Goal: Find specific page/section: Find specific page/section

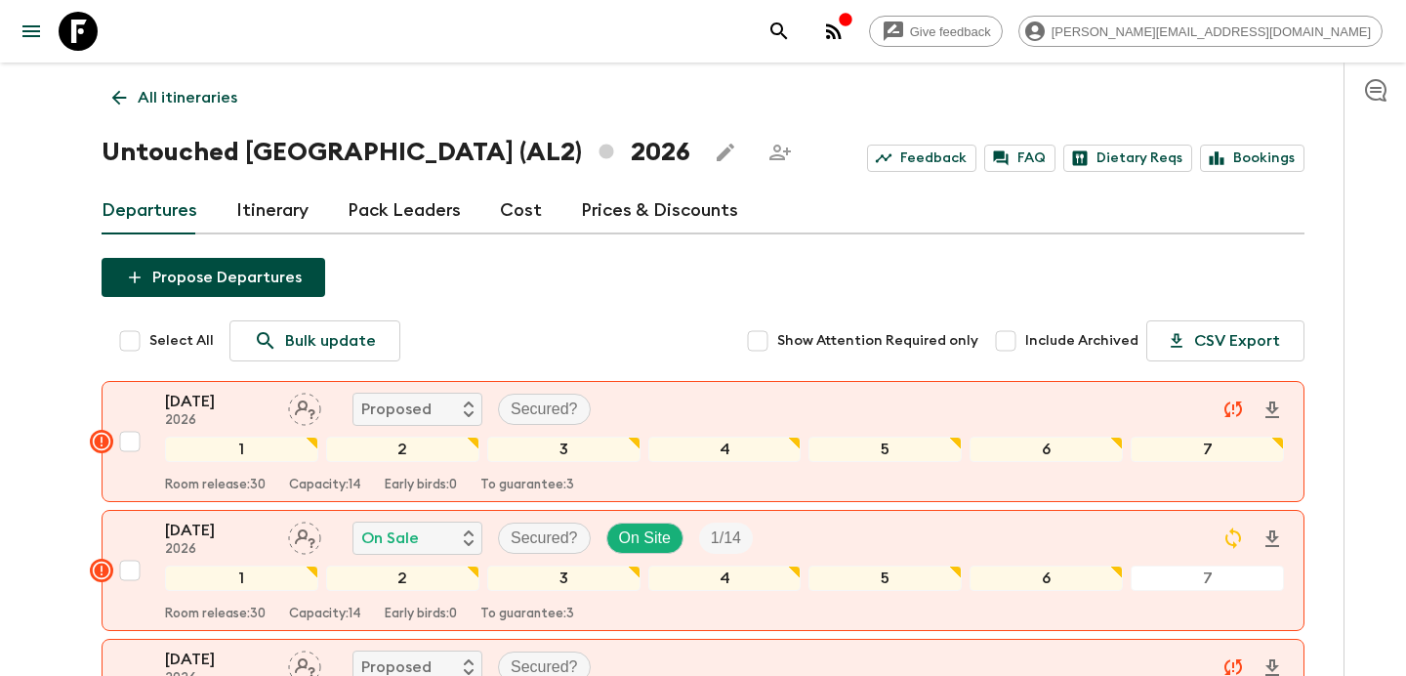
click at [845, 31] on icon "button" at bounding box center [833, 31] width 23 height 23
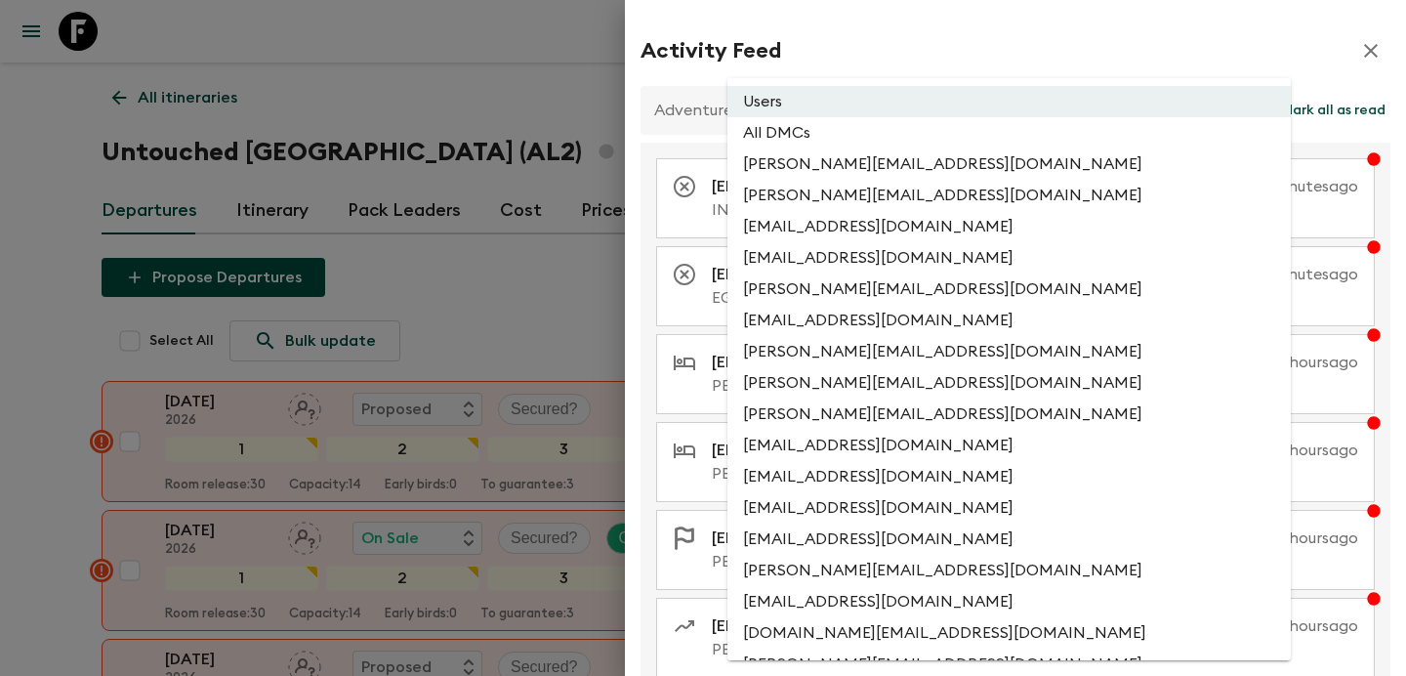
click at [916, 139] on li "All DMCs" at bounding box center [1008, 132] width 563 height 31
type input "EXTERNAL_ONLY"
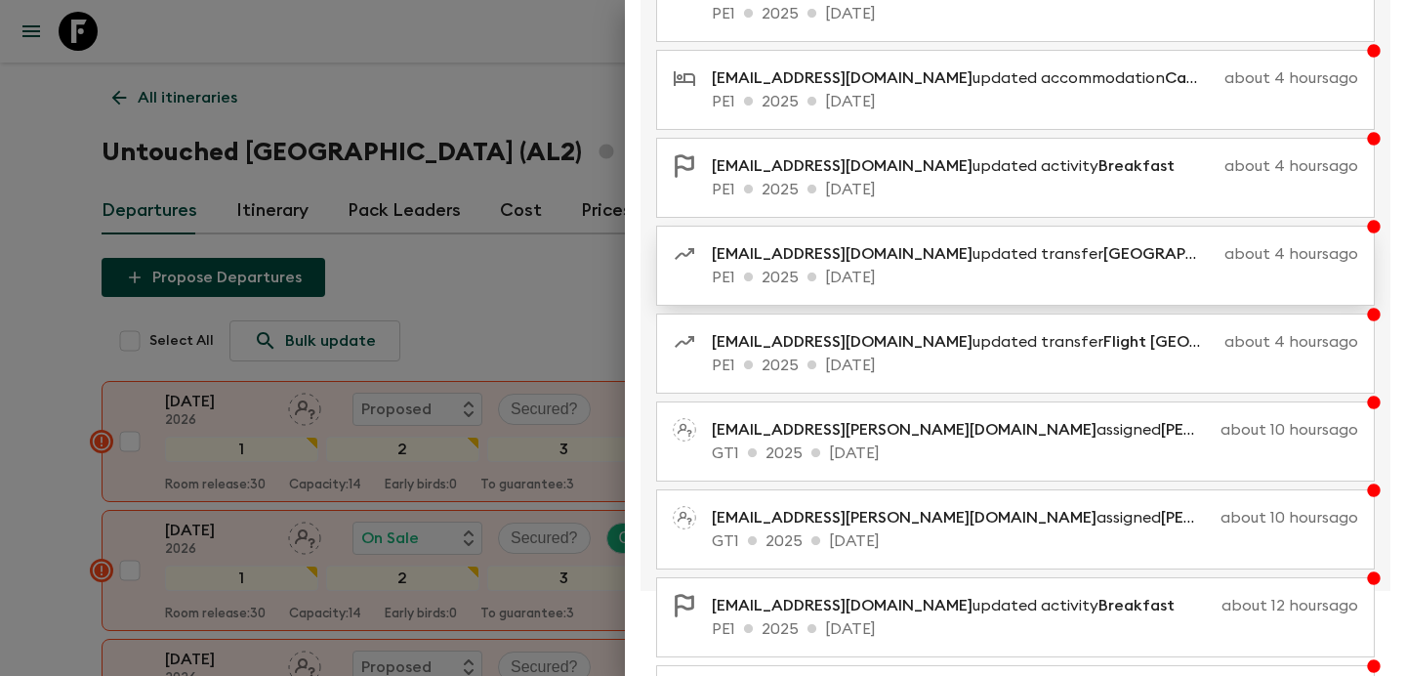
scroll to position [400, 0]
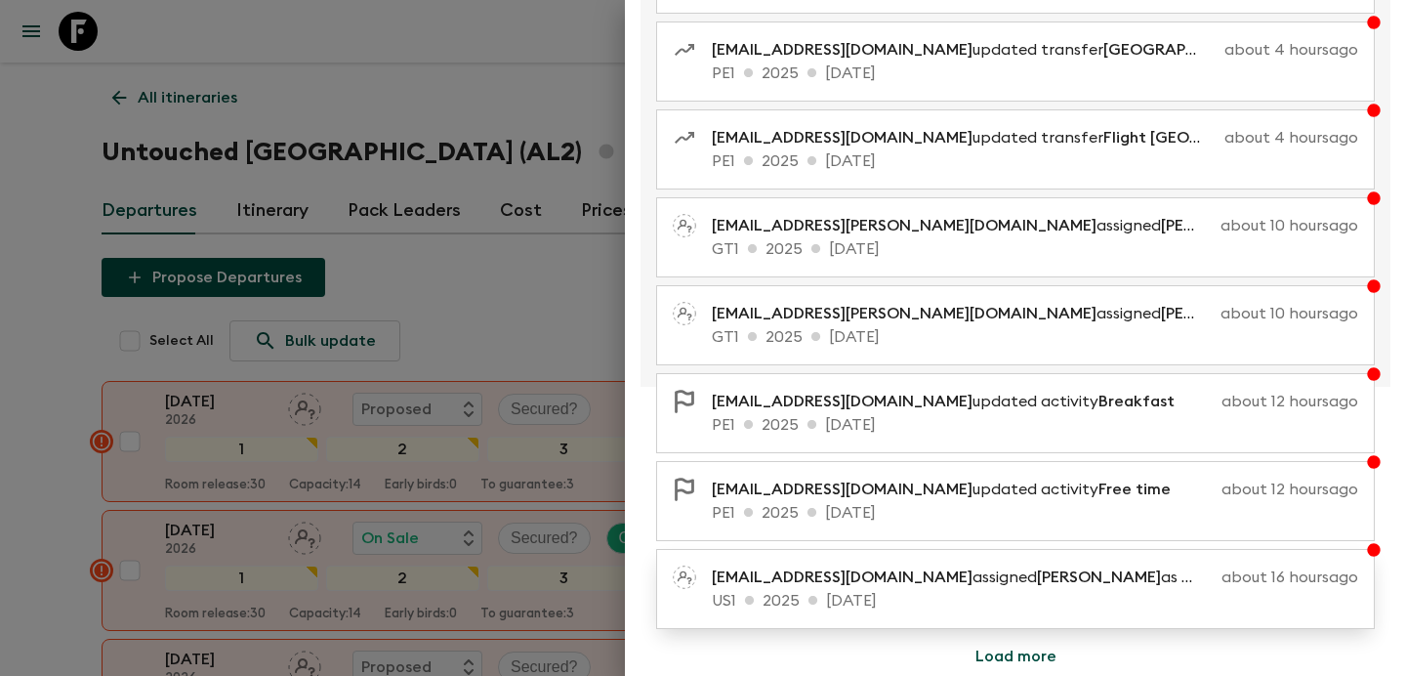
click at [1038, 593] on p "US1 2025 [DATE]" at bounding box center [1035, 600] width 646 height 23
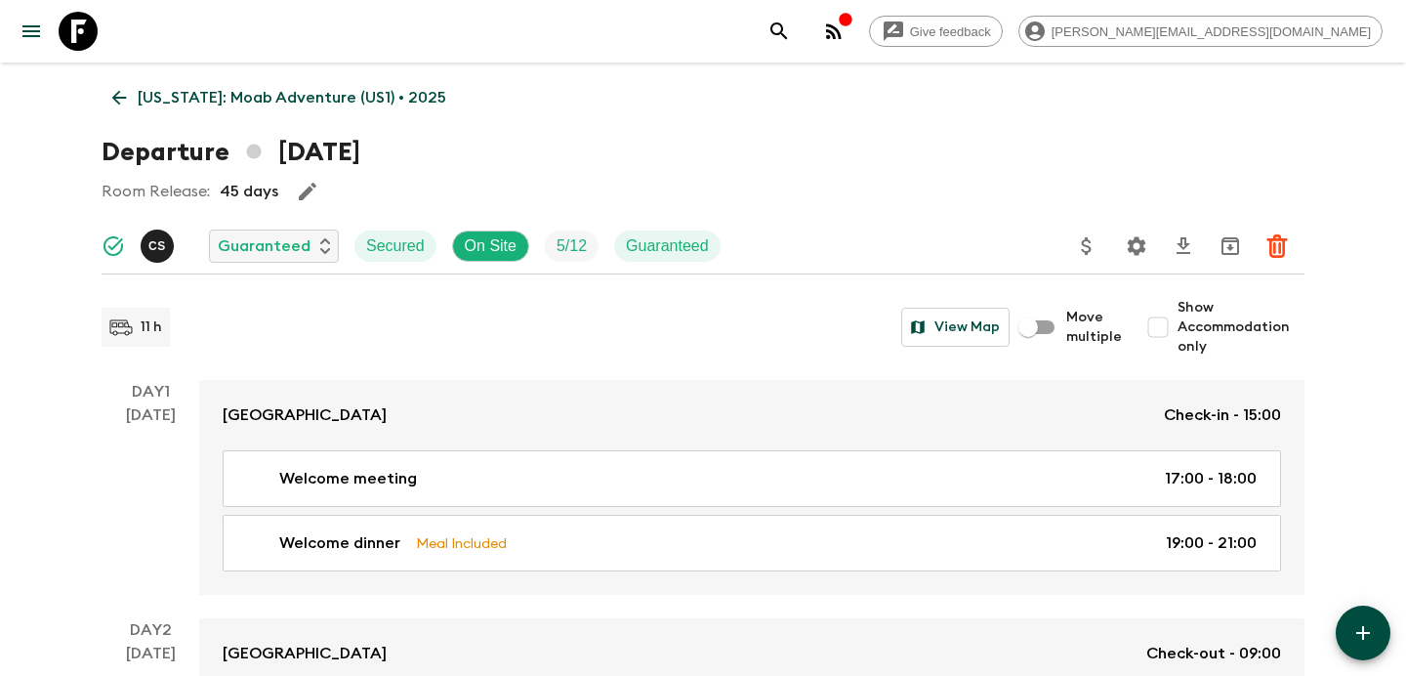
click at [161, 103] on p "[US_STATE]: Moab Adventure (US1) • 2025" at bounding box center [292, 97] width 309 height 23
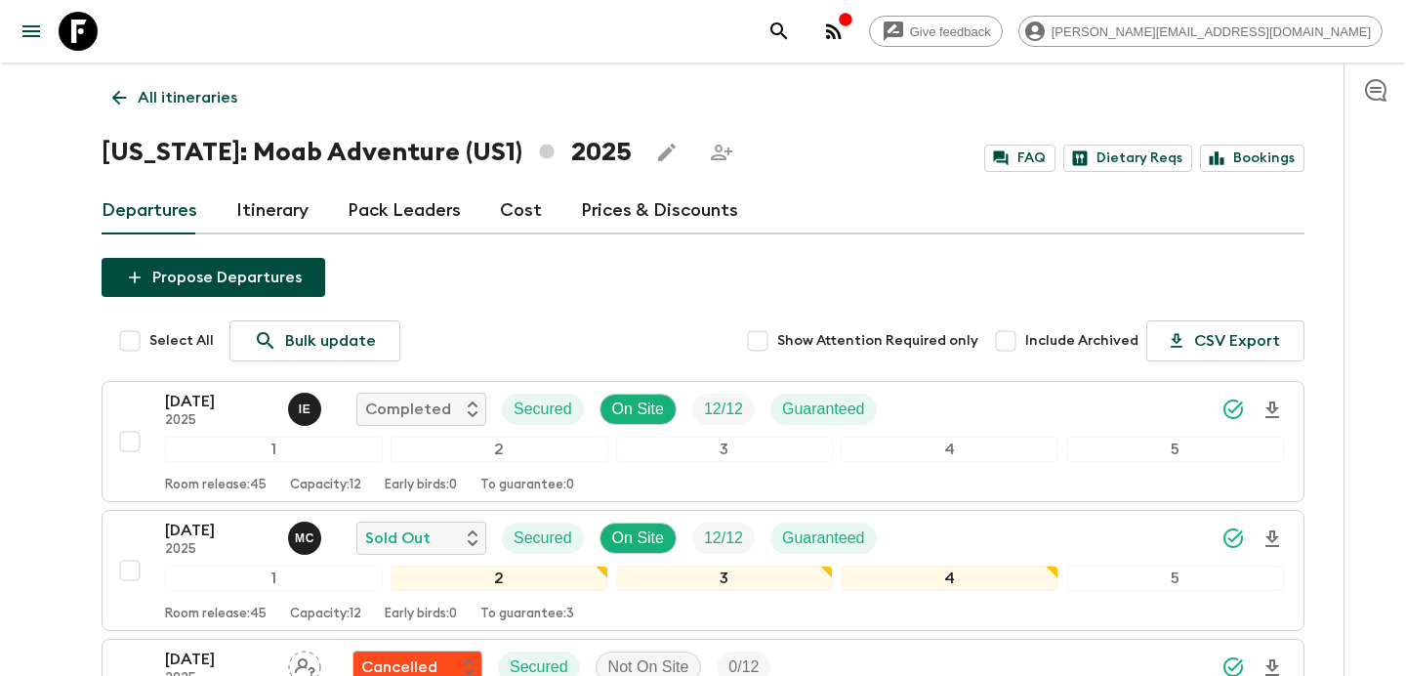
click at [191, 107] on p "All itineraries" at bounding box center [188, 97] width 100 height 23
